Goal: Task Accomplishment & Management: Complete application form

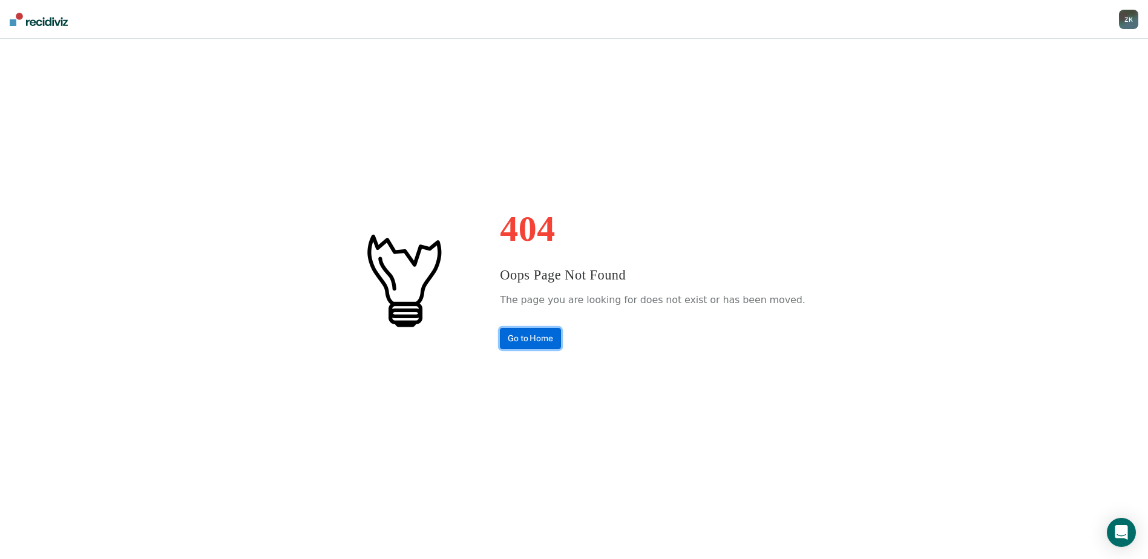
click at [561, 341] on link "Go to Home" at bounding box center [530, 338] width 61 height 21
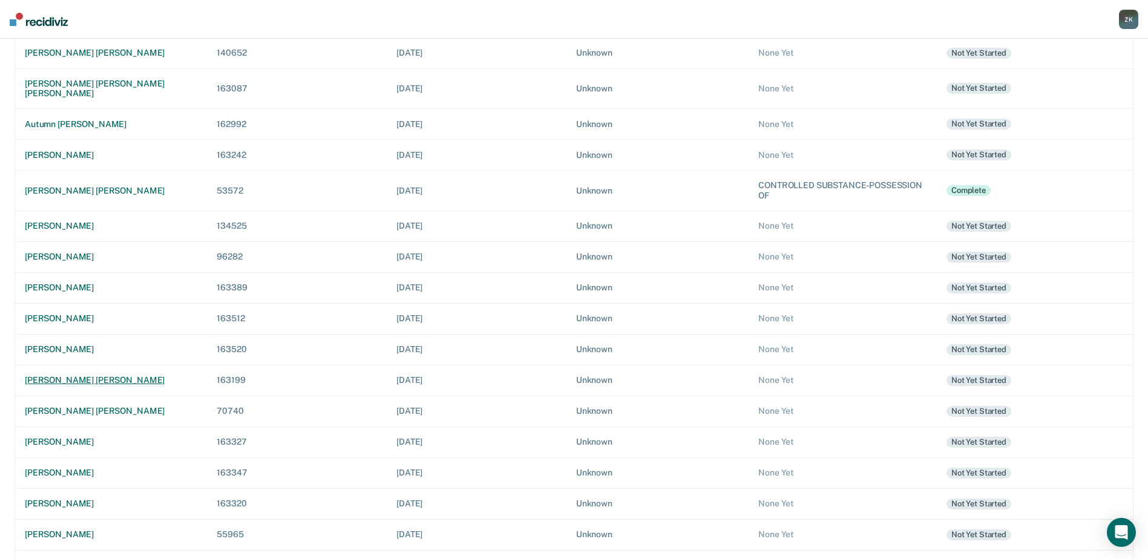
scroll to position [279, 0]
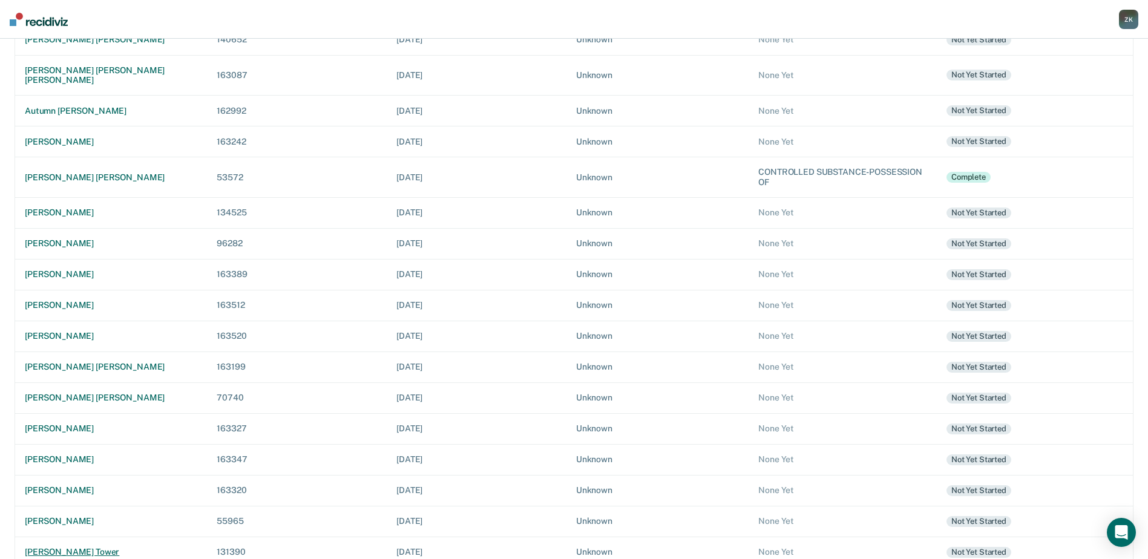
click at [67, 547] on div "[PERSON_NAME] tower" at bounding box center [111, 552] width 172 height 10
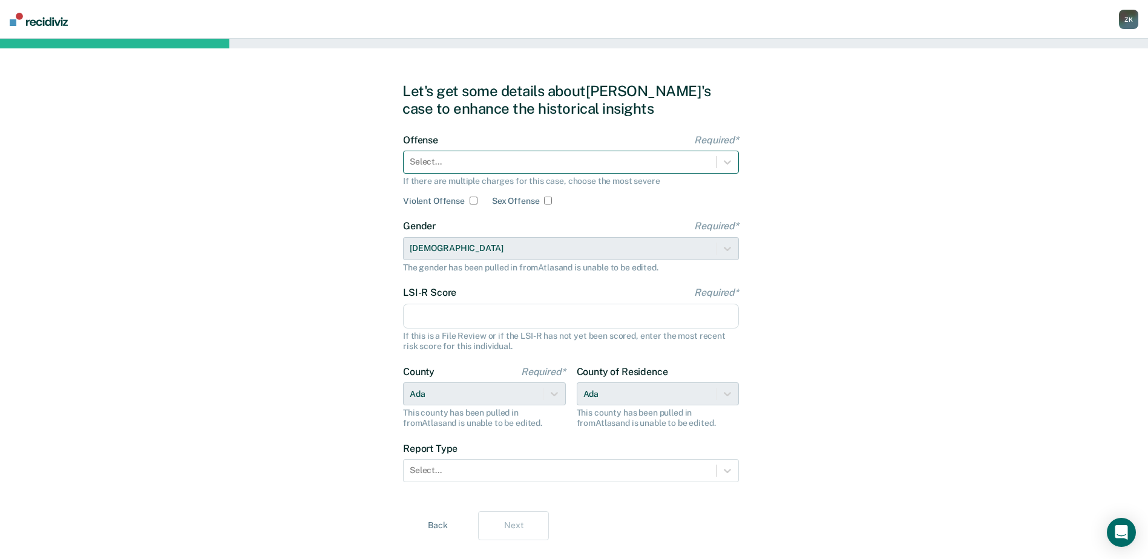
click at [533, 165] on div at bounding box center [560, 162] width 300 height 13
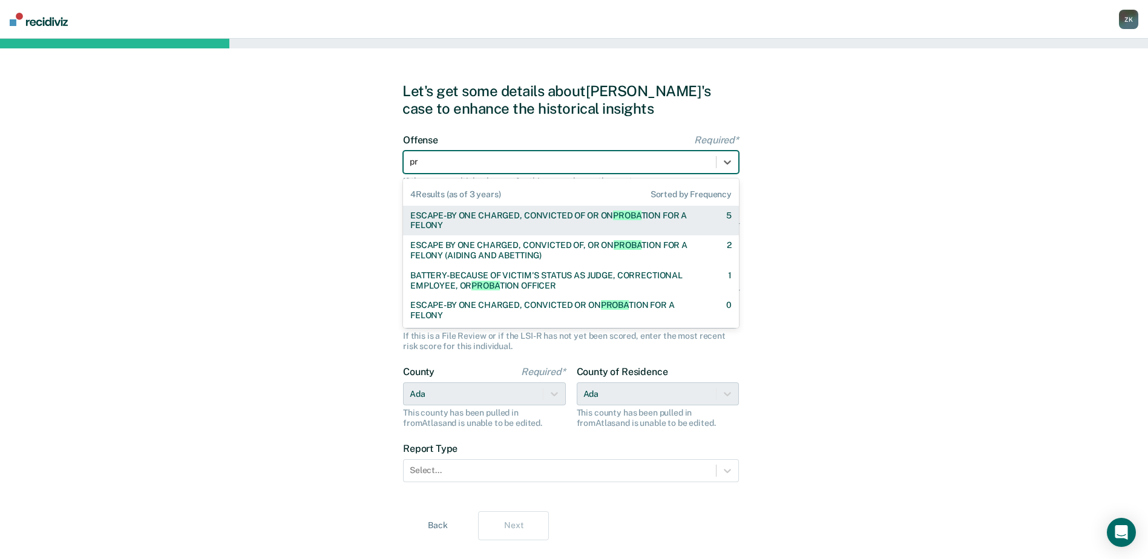
type input "p"
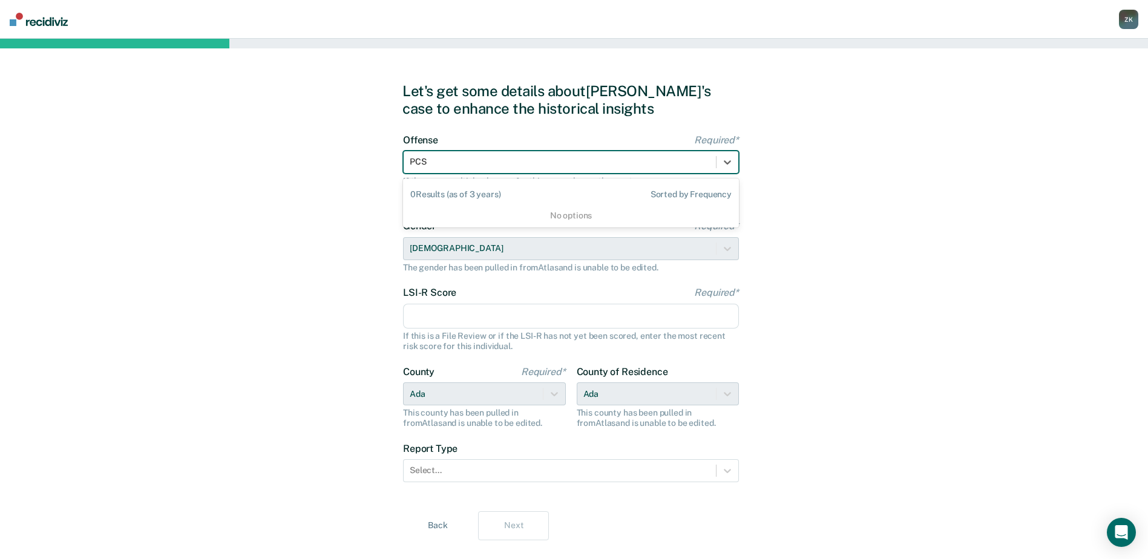
type input "PCS"
click at [869, 142] on div "Let's get some details about [PERSON_NAME]'s case to enhance the historical ins…" at bounding box center [574, 311] width 1148 height 545
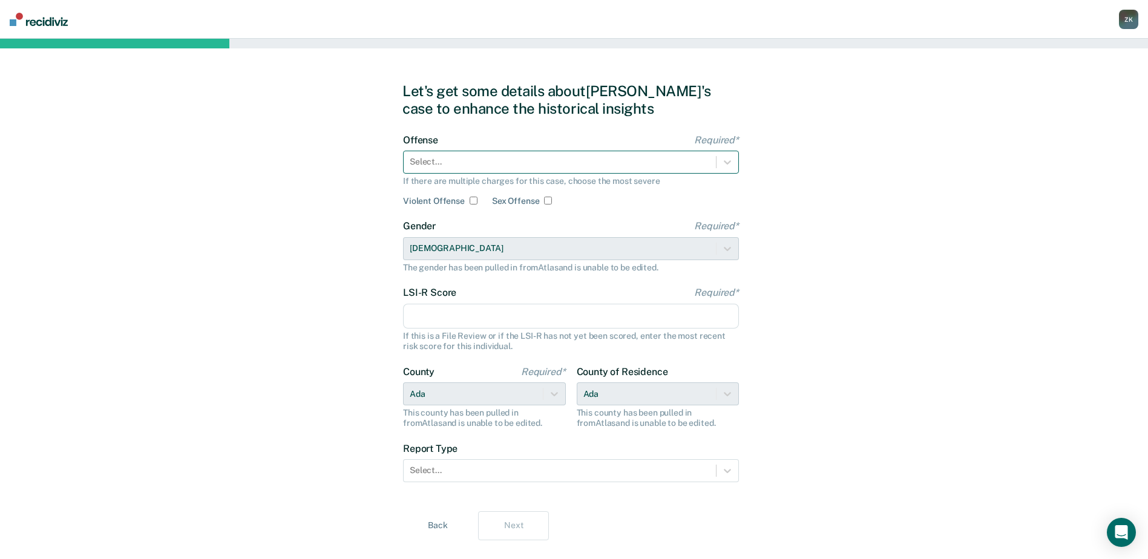
click at [445, 160] on div at bounding box center [560, 162] width 300 height 13
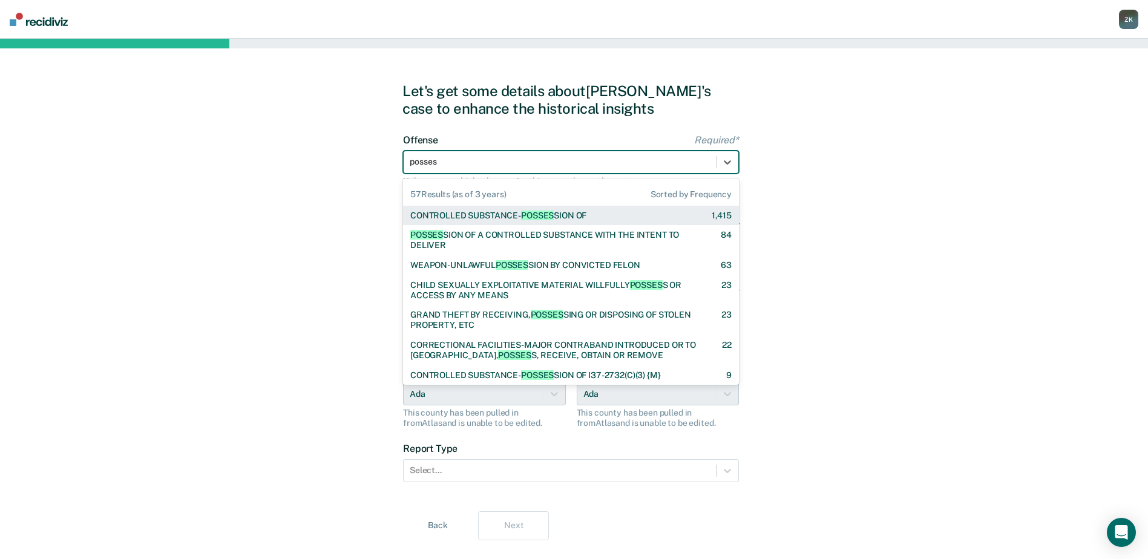
type input "possess"
click at [518, 217] on div "CONTROLLED SUBSTANCE- POSSESS ION OF" at bounding box center [498, 216] width 176 height 10
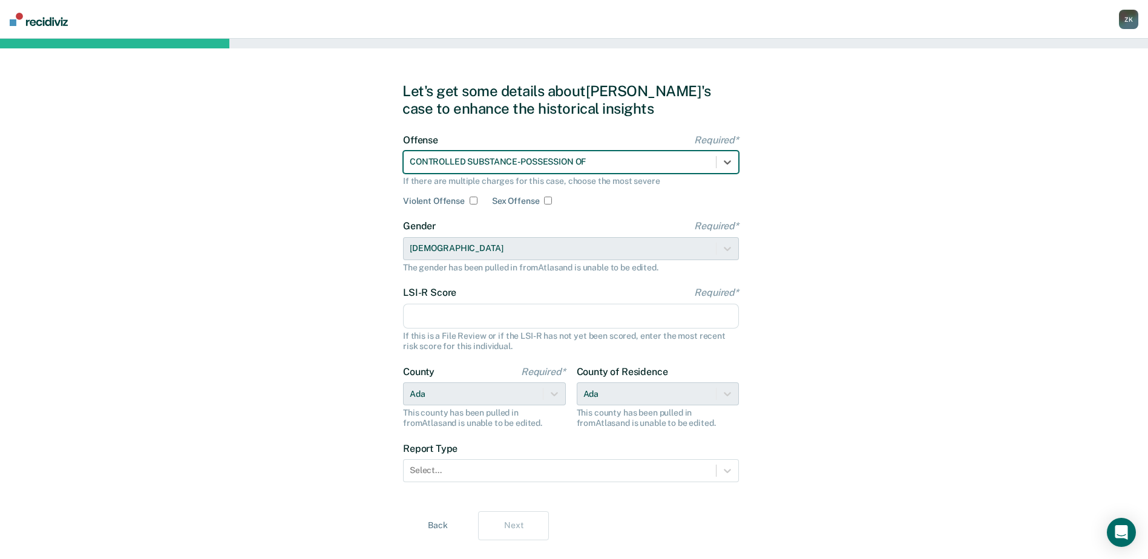
click at [921, 399] on div "Let's get some details about [PERSON_NAME]'s case to enhance the historical ins…" at bounding box center [574, 311] width 1148 height 545
click at [489, 321] on input "LSI-R Score Required*" at bounding box center [571, 316] width 336 height 25
type input "26"
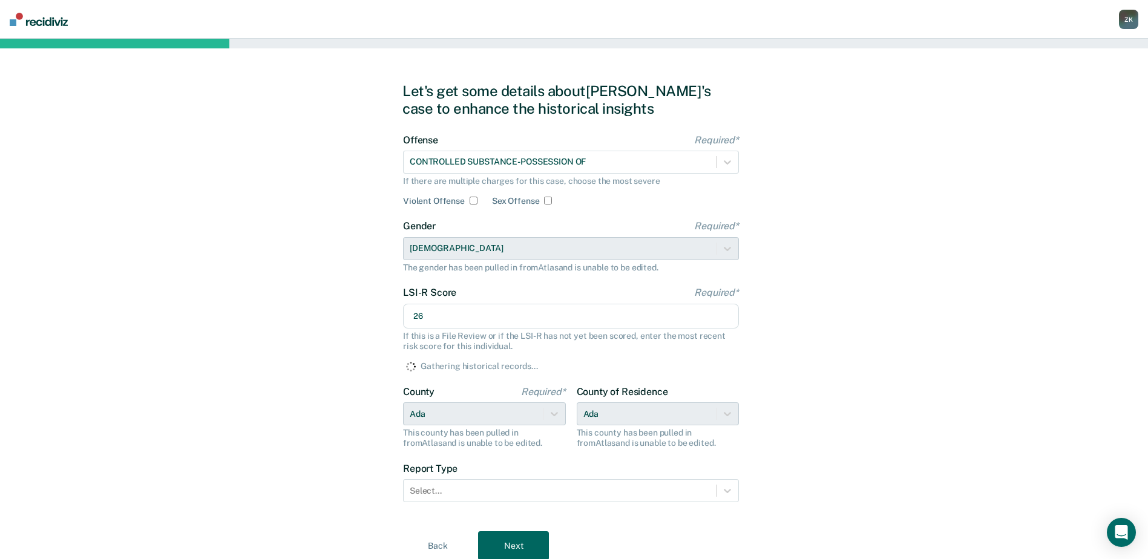
click at [895, 385] on div "Let's get some details about [PERSON_NAME]'s case to enhance the historical ins…" at bounding box center [574, 321] width 1148 height 565
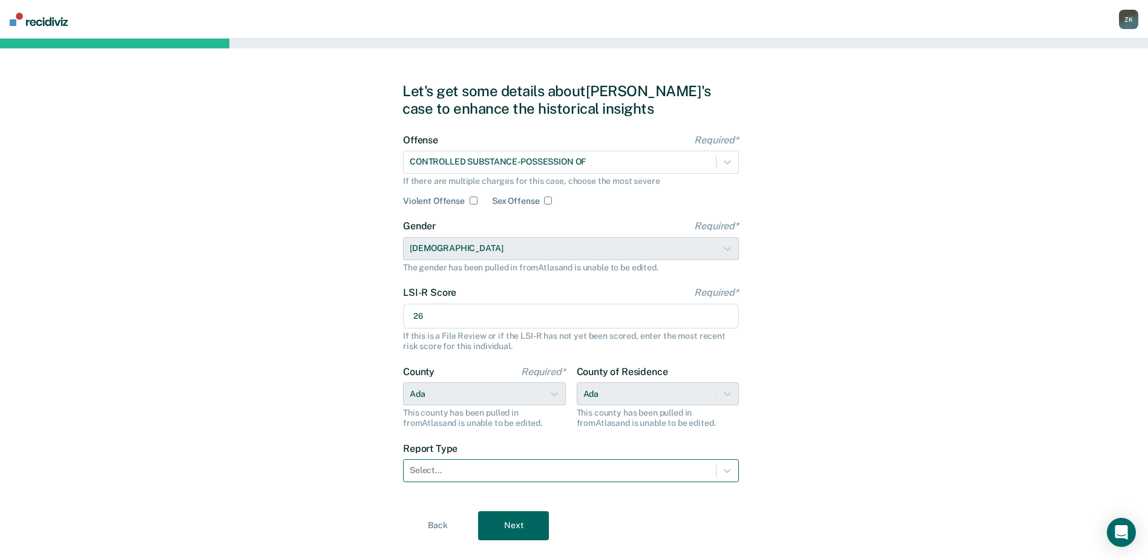
click at [445, 475] on div at bounding box center [560, 470] width 300 height 13
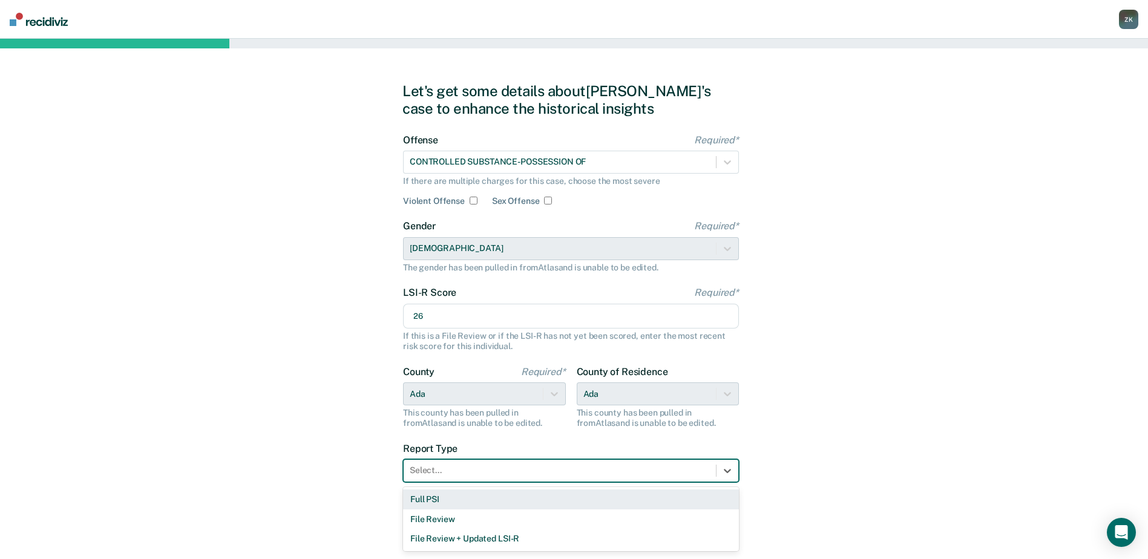
click at [445, 504] on div "Full PSI" at bounding box center [571, 500] width 336 height 20
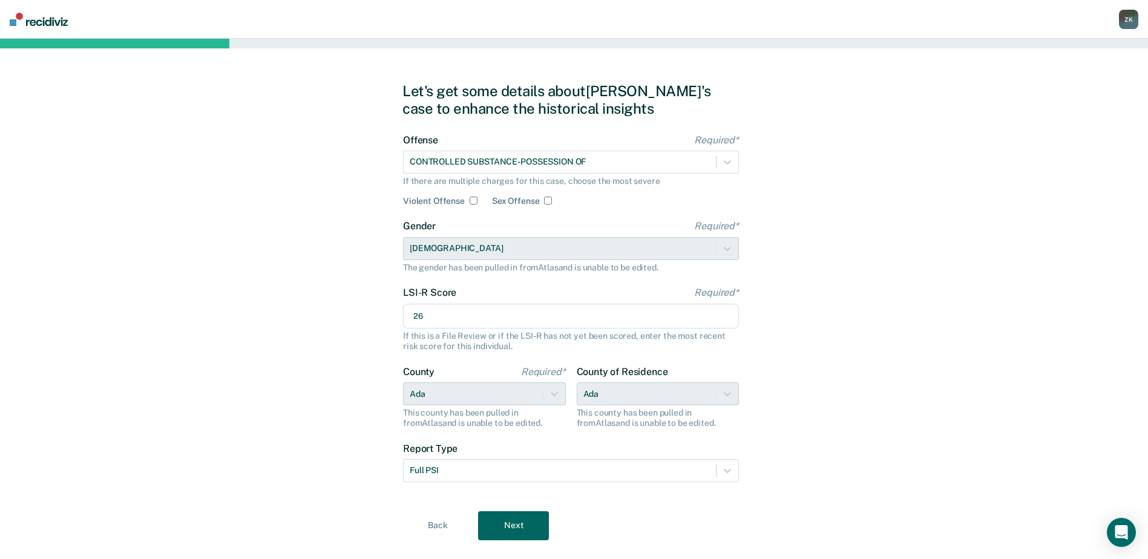
click at [524, 520] on button "Next" at bounding box center [513, 525] width 71 height 29
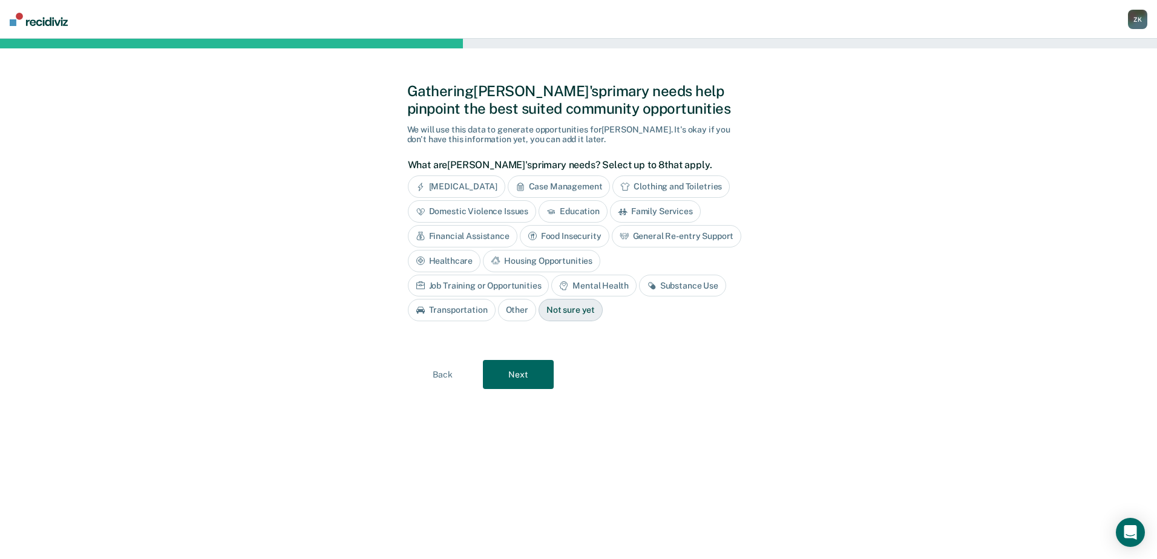
click at [571, 265] on div "Housing Opportunities" at bounding box center [541, 261] width 117 height 22
click at [590, 289] on div "Mental Health" at bounding box center [593, 286] width 85 height 22
click at [698, 288] on div "Substance Use" at bounding box center [696, 286] width 87 height 22
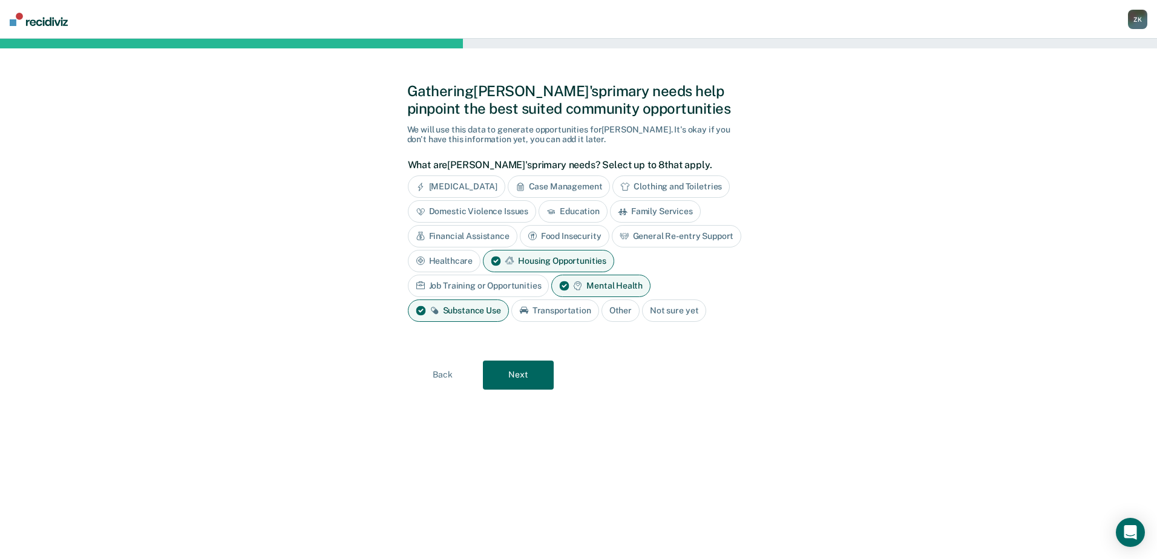
click at [529, 378] on button "Next" at bounding box center [518, 375] width 71 height 29
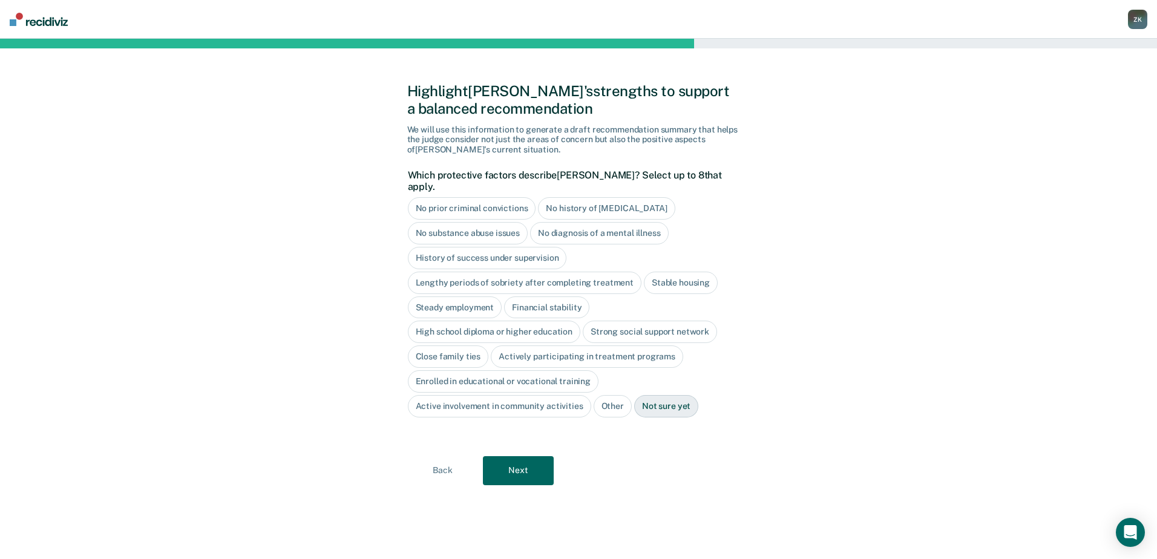
click at [471, 297] on div "Steady employment" at bounding box center [455, 308] width 94 height 22
click at [550, 297] on div "Financial stability" at bounding box center [560, 308] width 85 height 22
click at [456, 347] on div "Close family ties" at bounding box center [448, 357] width 81 height 22
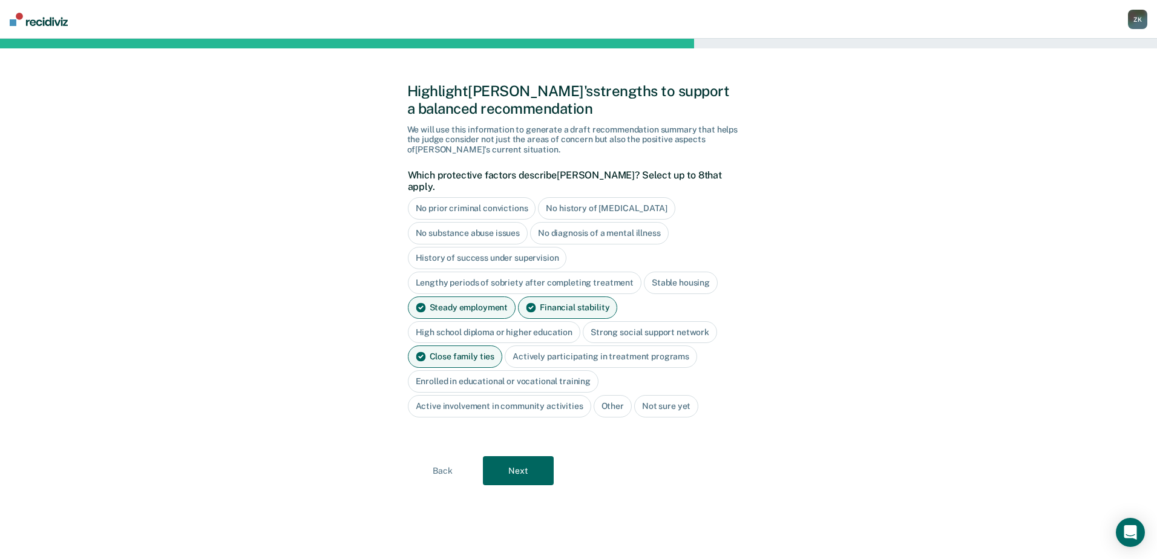
click at [608, 347] on div "Actively participating in treatment programs" at bounding box center [601, 357] width 192 height 22
click at [534, 466] on button "Next" at bounding box center [518, 470] width 71 height 29
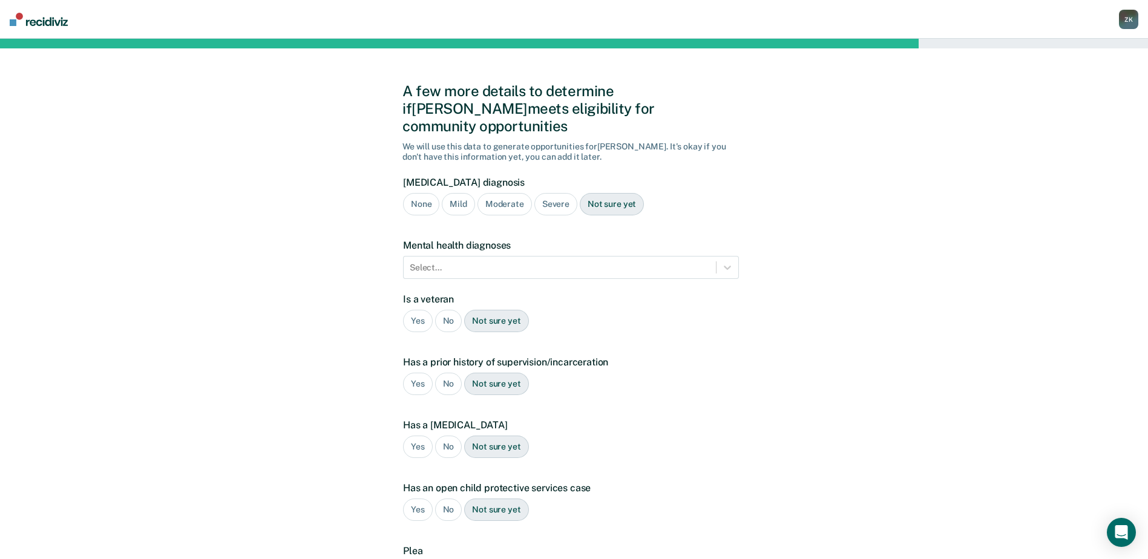
click at [554, 193] on div "Severe" at bounding box center [555, 204] width 43 height 22
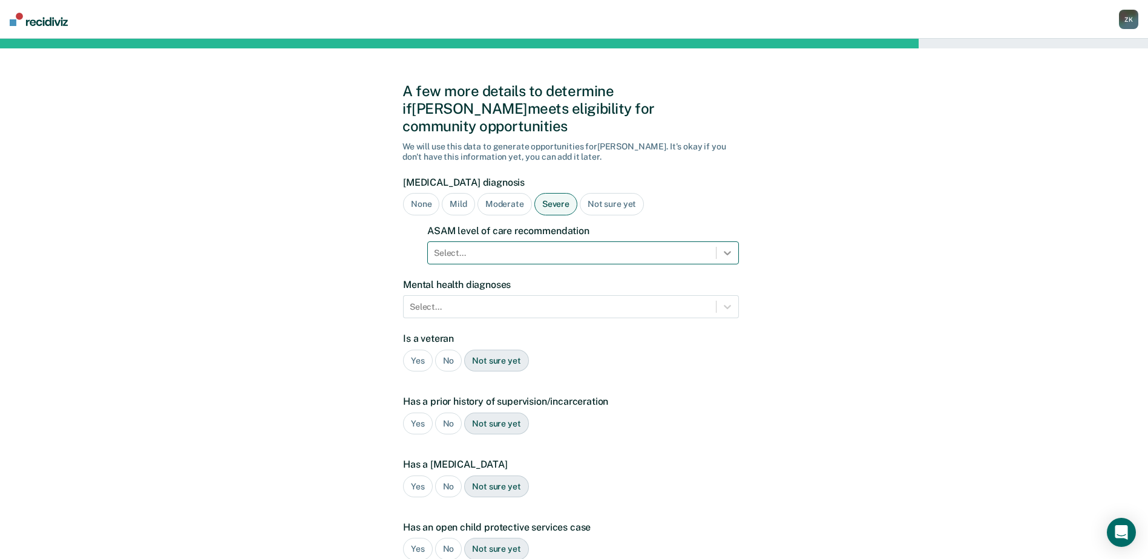
click at [730, 247] on icon at bounding box center [727, 253] width 12 height 12
click at [877, 228] on div "A few more details to determine if [PERSON_NAME] meets eligibility for communit…" at bounding box center [574, 387] width 1148 height 696
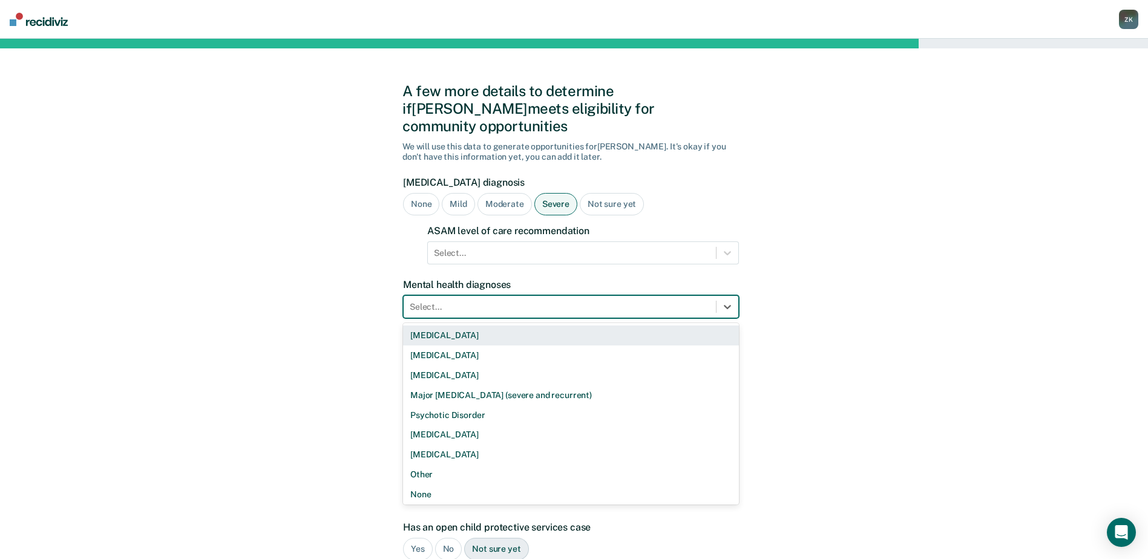
click at [478, 301] on div at bounding box center [560, 307] width 300 height 13
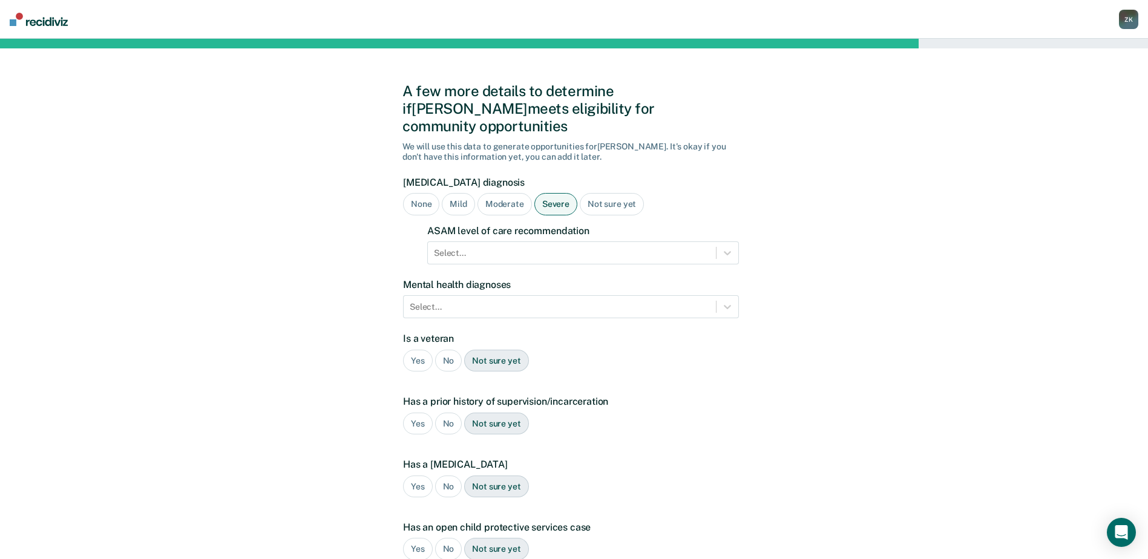
click at [609, 193] on div "Not sure yet" at bounding box center [612, 204] width 64 height 22
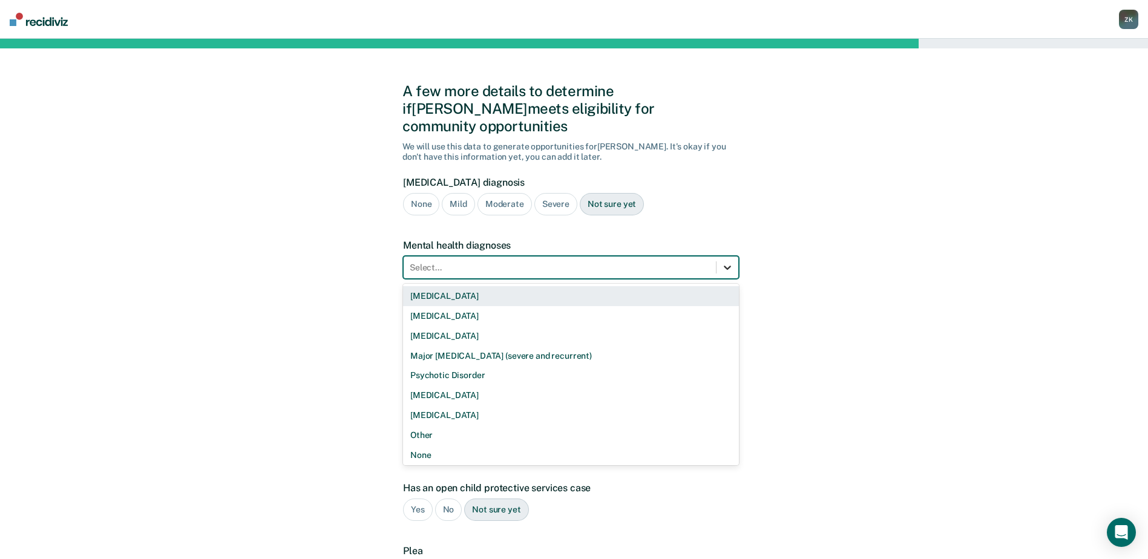
click at [735, 257] on div at bounding box center [728, 268] width 22 height 22
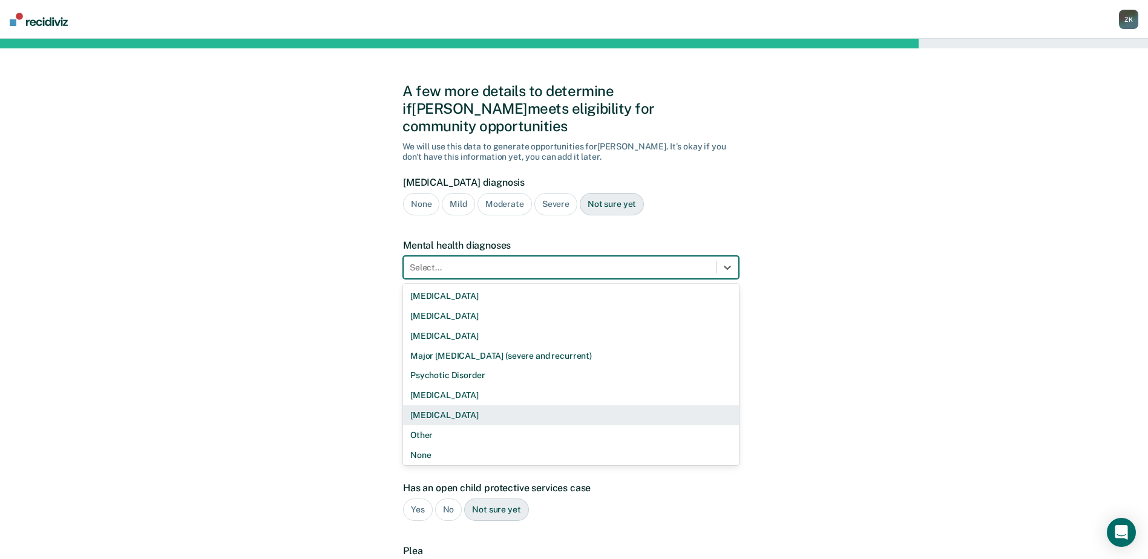
click at [442, 406] on div "[MEDICAL_DATA]" at bounding box center [571, 416] width 336 height 20
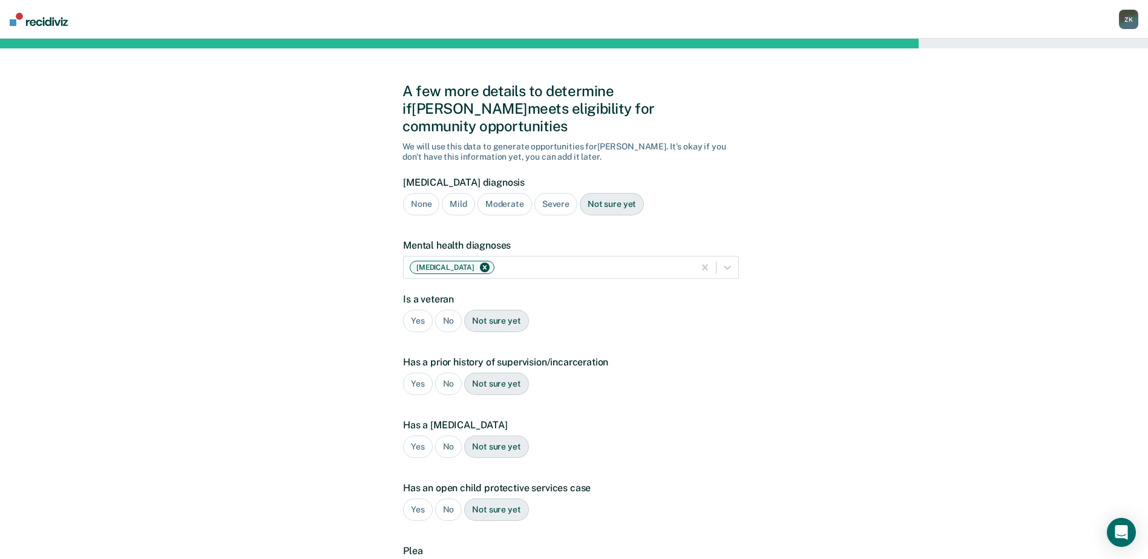
click at [833, 395] on div "A few more details to determine if [PERSON_NAME] meets eligibility for communit…" at bounding box center [574, 367] width 1148 height 657
click at [450, 310] on div "No" at bounding box center [448, 321] width 27 height 22
click at [413, 373] on div "Yes" at bounding box center [418, 384] width 30 height 22
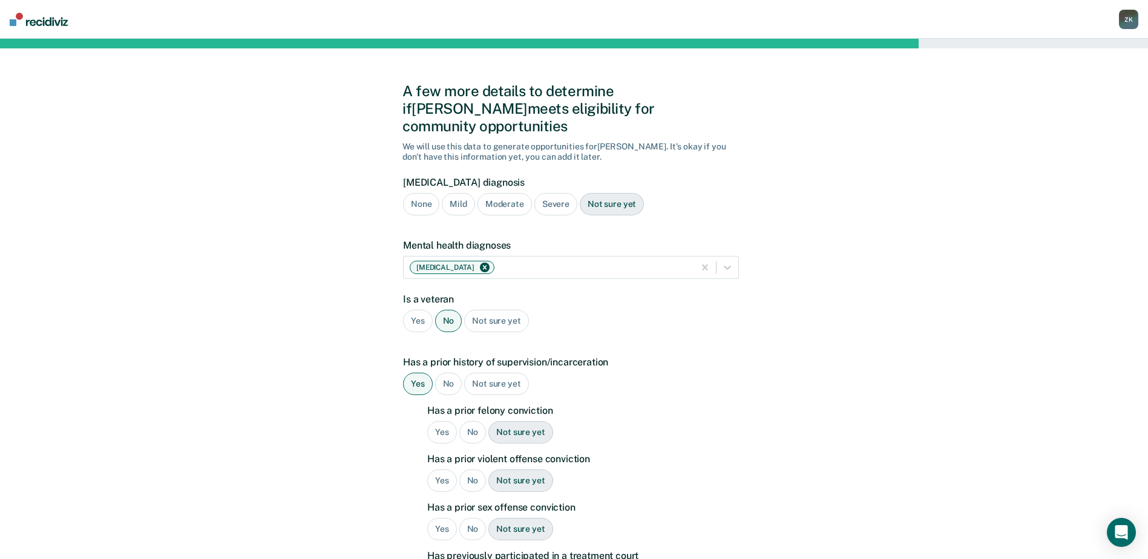
click at [437, 421] on div "Yes" at bounding box center [442, 432] width 30 height 22
click at [464, 470] on div "No" at bounding box center [472, 481] width 27 height 22
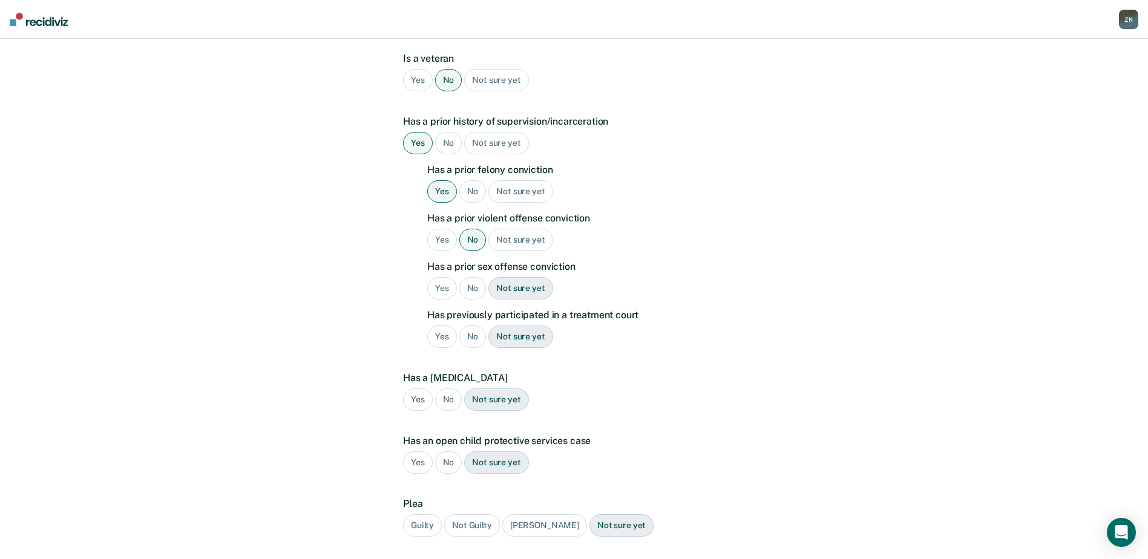
scroll to position [242, 0]
click at [468, 276] on div "No" at bounding box center [472, 287] width 27 height 22
click at [436, 324] on div "Yes" at bounding box center [442, 335] width 30 height 22
click at [444, 387] on div "No" at bounding box center [448, 398] width 27 height 22
click at [447, 450] on div "No" at bounding box center [448, 461] width 27 height 22
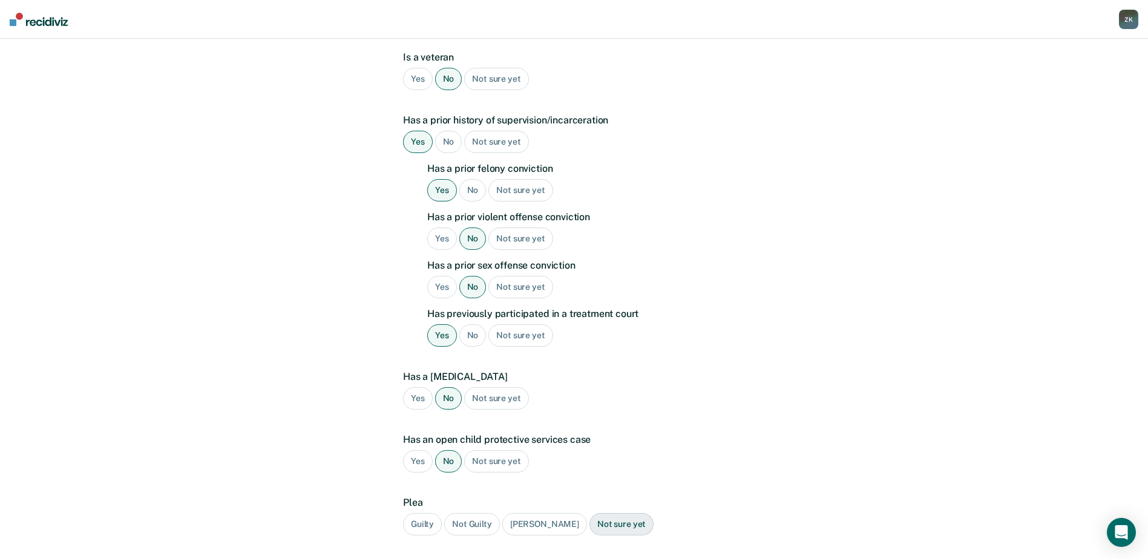
click at [418, 513] on div "Guilty" at bounding box center [422, 524] width 39 height 22
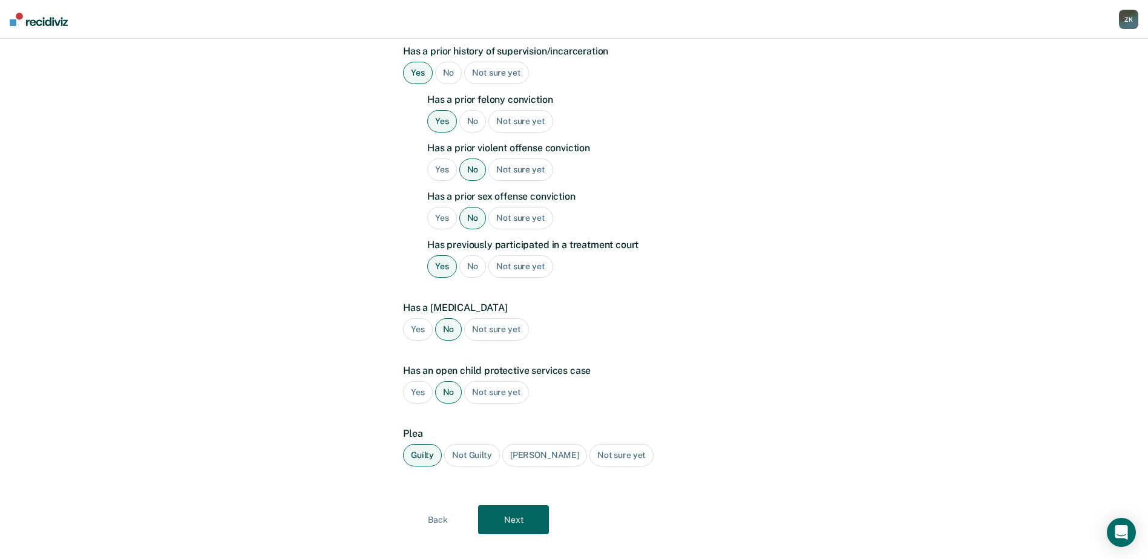
scroll to position [312, 0]
click at [527, 504] on button "Next" at bounding box center [513, 518] width 71 height 29
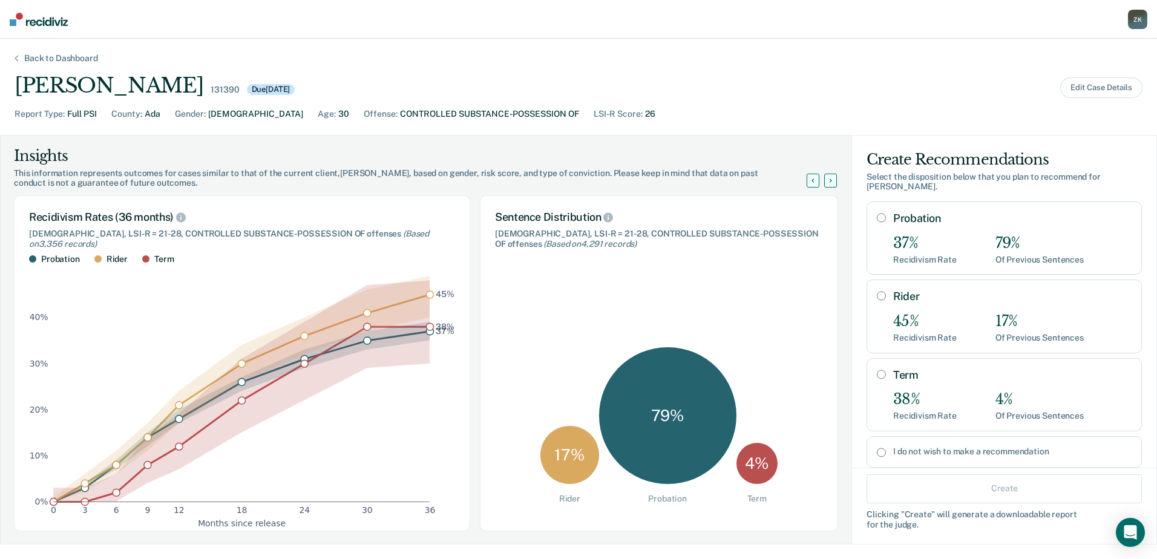
click at [877, 448] on input "I do not wish to make a recommendation" at bounding box center [881, 453] width 9 height 10
radio input "true"
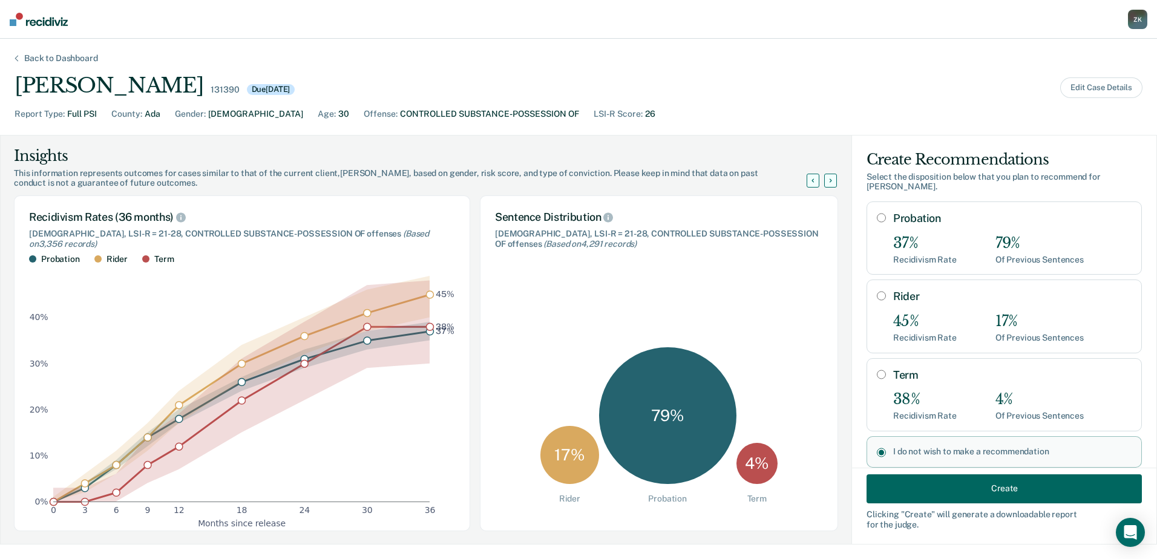
click at [991, 497] on button "Create" at bounding box center [1004, 488] width 275 height 29
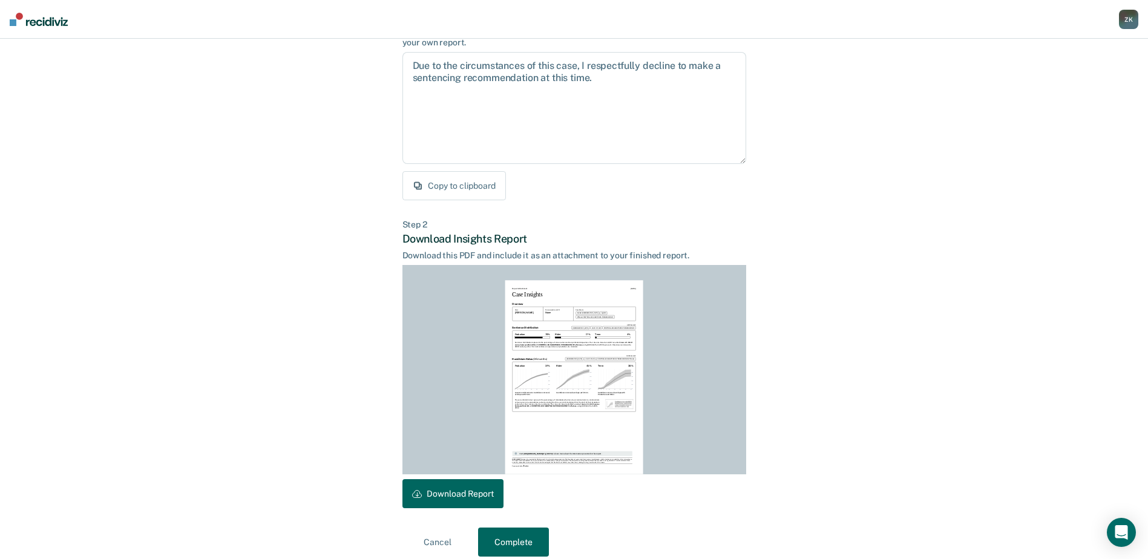
scroll to position [131, 0]
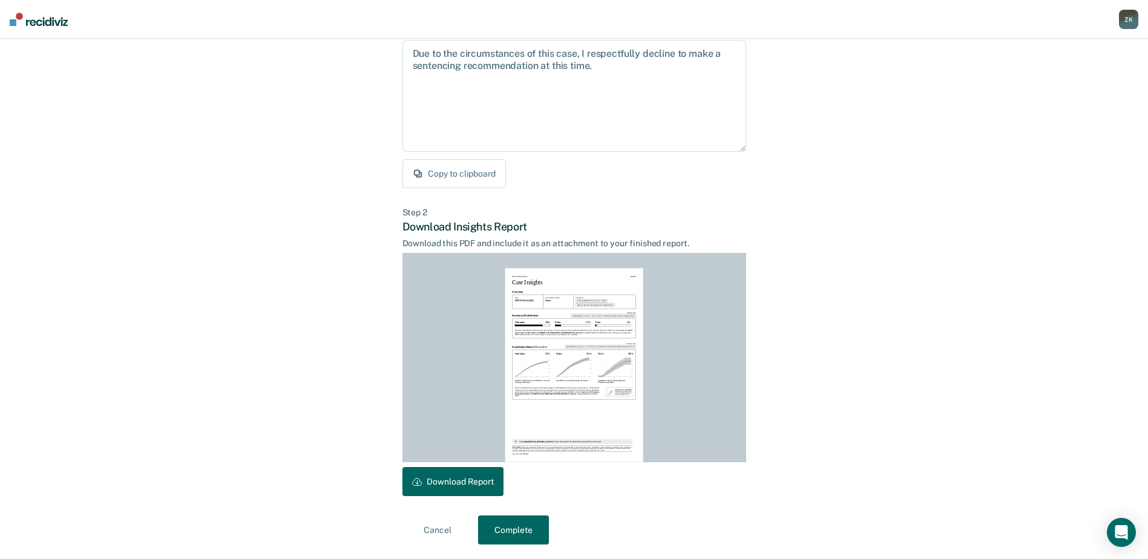
click at [477, 478] on button "Download Report" at bounding box center [452, 481] width 101 height 29
click at [524, 530] on button "Complete" at bounding box center [513, 530] width 71 height 29
